Goal: Task Accomplishment & Management: Manage account settings

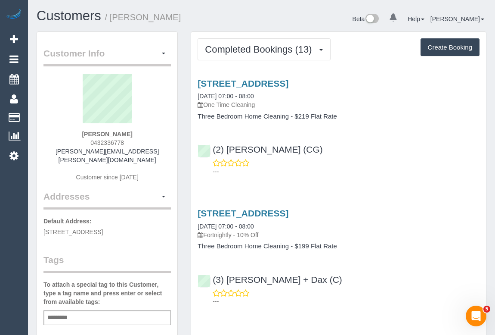
click at [424, 143] on div "(2) Chemitha Wijesinghe (CG) ---" at bounding box center [338, 156] width 295 height 39
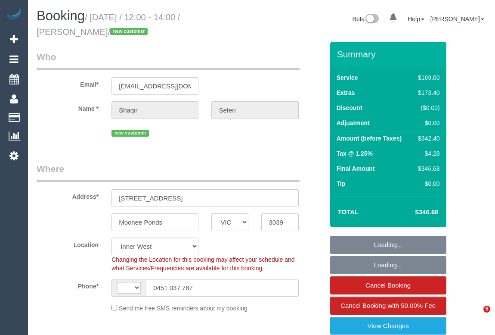
select select "VIC"
select select "object:510"
select select "string:AU"
select select "string:stripe-pm_1SF3a42GScqysDRVoCPOGR5C"
select select "number:28"
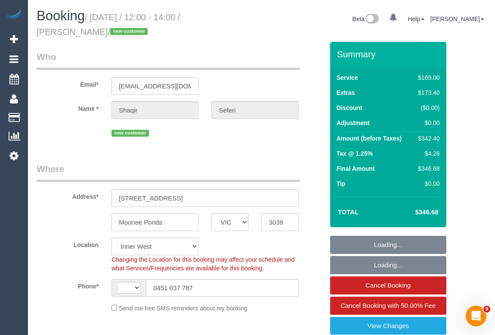
select select "number:14"
select select "number:19"
select select "number:25"
select select "number:13"
drag, startPoint x: 202, startPoint y: 290, endPoint x: 125, endPoint y: 298, distance: 77.4
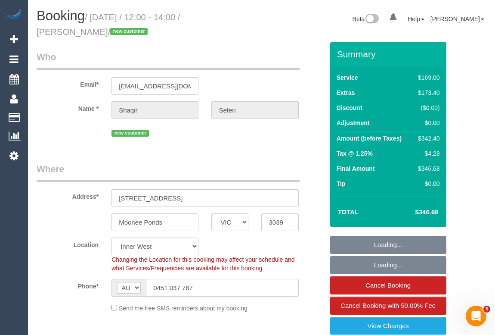
click at [116, 289] on div "AF AL DZ AD AO AI AQ AG AR AM AW AU AT AZ BS BH BD BB BY BE BZ BJ BM BT BO BA B…" at bounding box center [205, 288] width 187 height 18
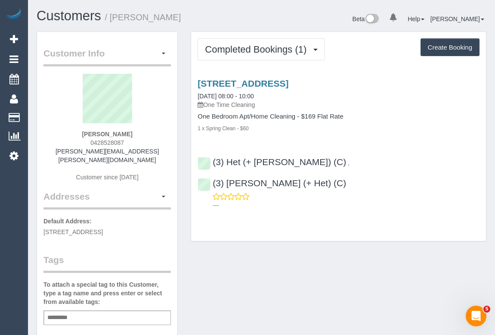
click at [270, 240] on div "Customer Info Edit Contact Info Send Message Email Preferences Special Sales Ta…" at bounding box center [261, 328] width 463 height 594
drag, startPoint x: 73, startPoint y: 133, endPoint x: 147, endPoint y: 135, distance: 74.1
click at [147, 135] on div "Georgie Midgley 0428528087 georgie.midgley@gmail.com Customer since 2023" at bounding box center [106, 132] width 127 height 116
copy strong "Georgie Midgley"
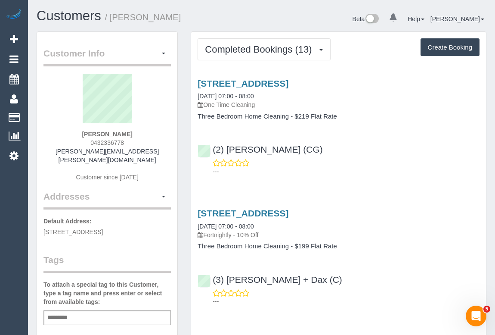
click at [404, 161] on div "---" at bounding box center [339, 166] width 282 height 17
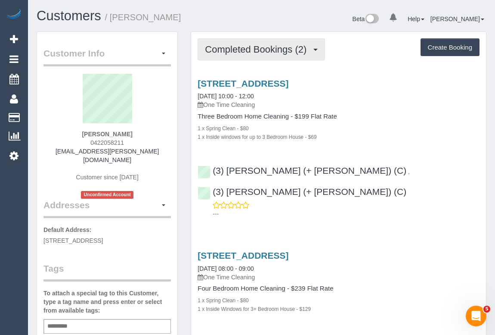
click at [237, 44] on span "Completed Bookings (2)" at bounding box center [258, 49] width 106 height 11
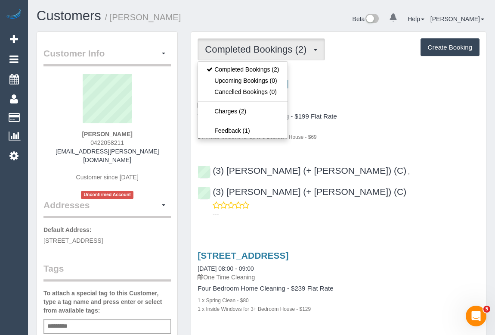
click at [374, 120] on div "Three Bedroom Home Cleaning - $199 Flat Rate 1 x Spring Clean - $80 1 x Inside …" at bounding box center [339, 127] width 282 height 28
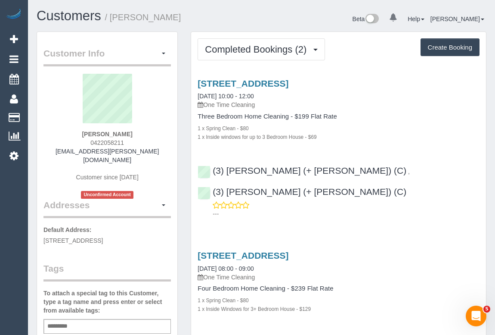
click at [84, 130] on div "Tess Follett 0422058211 tess.follett@gmail.com Customer since 2023 Unconfirmed …" at bounding box center [106, 136] width 127 height 125
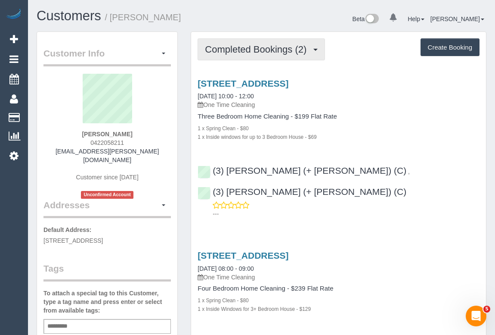
click at [242, 53] on span "Completed Bookings (2)" at bounding box center [258, 49] width 106 height 11
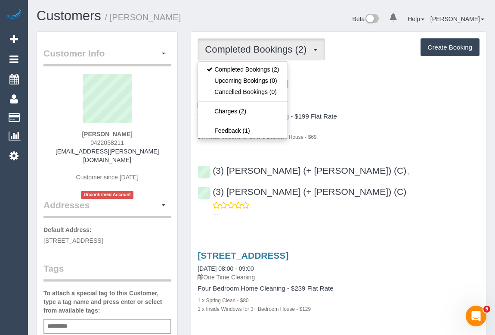
click at [368, 134] on div "1 x Inside windows for up to 3 Bedroom House - $69" at bounding box center [339, 136] width 282 height 9
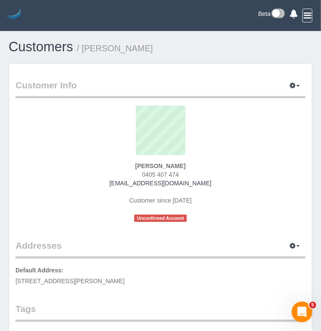
drag, startPoint x: 169, startPoint y: 164, endPoint x: 189, endPoint y: 163, distance: 19.8
click at [189, 163] on div "[PERSON_NAME] 0405 407 474 [EMAIL_ADDRESS][DOMAIN_NAME] Customer since [DATE] U…" at bounding box center [161, 163] width 290 height 116
copy strong "[PERSON_NAME]"
